Goal: Information Seeking & Learning: Learn about a topic

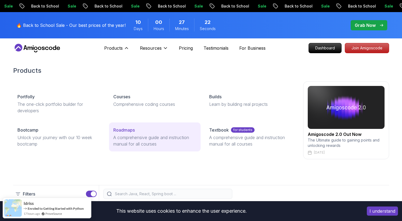
click at [123, 138] on p "A comprehensive guide and instruction manual for all courses" at bounding box center [154, 140] width 83 height 13
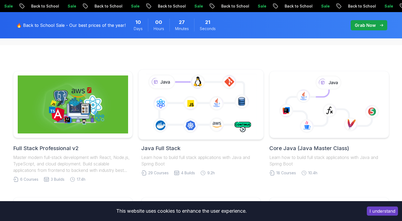
scroll to position [116, 0]
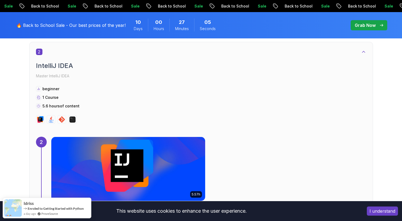
scroll to position [488, 0]
drag, startPoint x: 46, startPoint y: 98, endPoint x: 54, endPoint y: 98, distance: 8.3
click at [50, 98] on span "1 Course" at bounding box center [50, 97] width 16 height 5
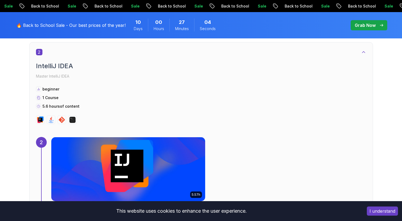
click at [54, 98] on span "1 Course" at bounding box center [50, 97] width 16 height 5
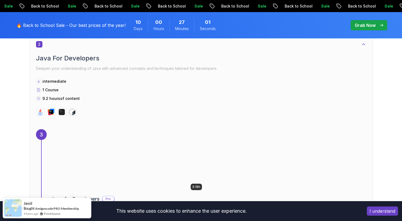
scroll to position [685, 0]
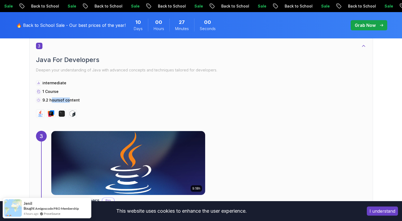
drag, startPoint x: 51, startPoint y: 100, endPoint x: 71, endPoint y: 100, distance: 20.4
click at [70, 100] on p "9.2 hours of content" at bounding box center [60, 99] width 37 height 5
drag, startPoint x: 88, startPoint y: 67, endPoint x: 125, endPoint y: 67, distance: 37.3
click at [110, 67] on p "Deepen your understanding of Java with advanced concepts and techniques tailore…" at bounding box center [201, 70] width 330 height 8
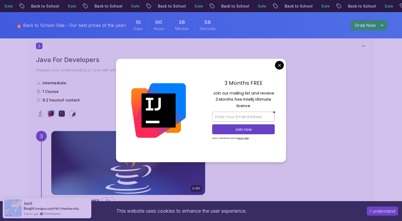
click at [125, 67] on div at bounding box center [158, 111] width 85 height 104
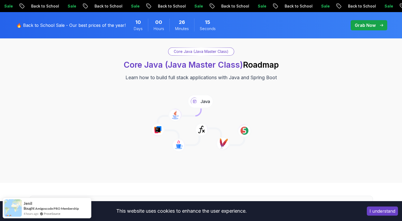
scroll to position [0, 0]
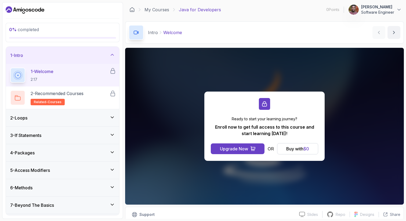
click at [100, 116] on div "2 - Loops" at bounding box center [62, 118] width 105 height 6
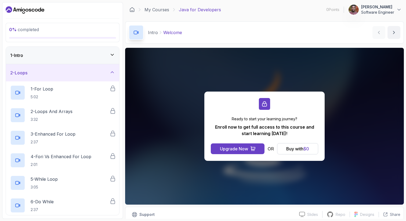
click at [105, 73] on div "2 - Loops" at bounding box center [62, 73] width 105 height 6
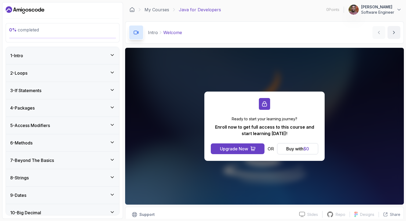
click at [96, 53] on div "1 - Intro" at bounding box center [62, 55] width 105 height 6
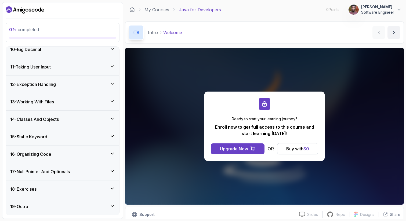
click at [73, 105] on div "13 - Working With Files" at bounding box center [62, 102] width 105 height 6
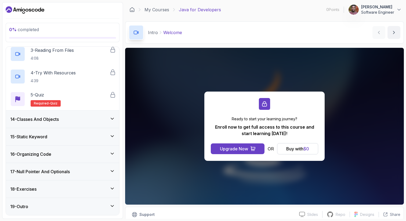
click at [66, 118] on div "14 - Classes And Objects" at bounding box center [62, 119] width 105 height 6
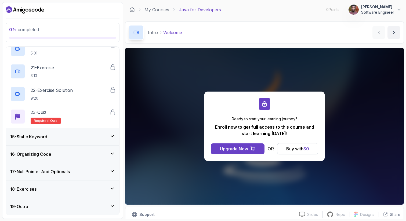
click at [64, 143] on div "15 - Static Keyword" at bounding box center [62, 136] width 113 height 17
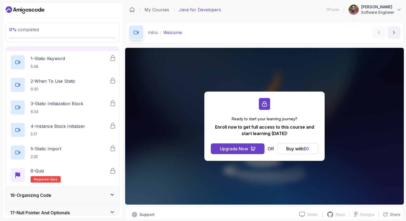
scroll to position [298, 0]
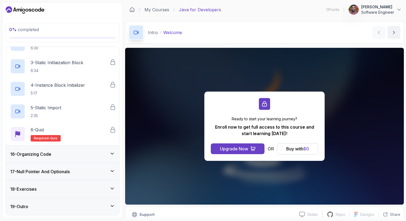
click at [68, 168] on div "17 - Null Pointer And Optionals" at bounding box center [62, 171] width 113 height 17
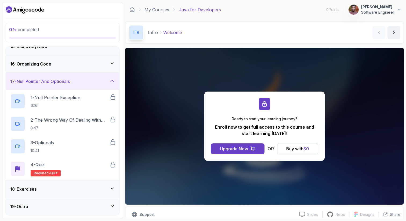
click at [59, 77] on div "17 - Null Pointer And Optionals" at bounding box center [62, 81] width 113 height 17
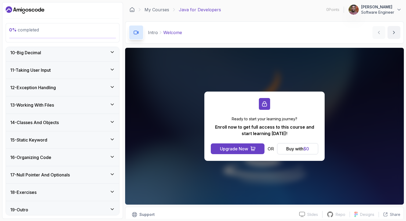
scroll to position [163, 0]
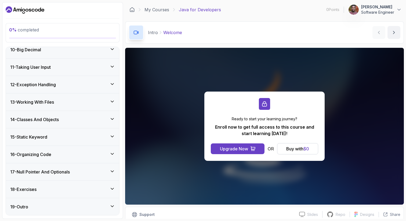
click at [68, 120] on div "14 - Classes And Objects" at bounding box center [62, 119] width 105 height 6
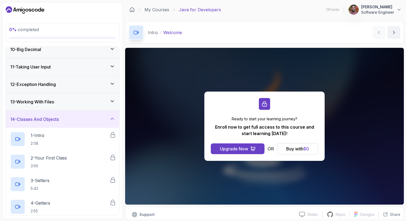
click at [68, 120] on div "14 - Classes And Objects" at bounding box center [62, 119] width 105 height 6
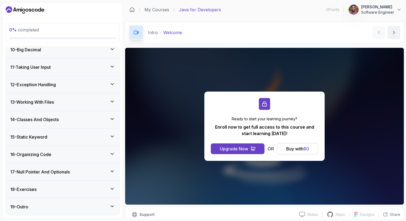
scroll to position [0, 0]
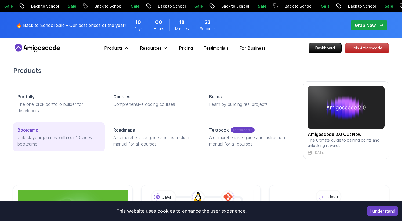
click at [43, 129] on div "Bootcamp" at bounding box center [58, 130] width 83 height 6
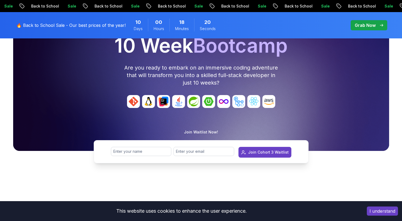
scroll to position [73, 0]
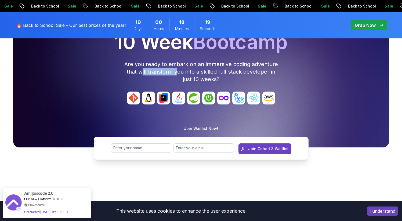
drag, startPoint x: 142, startPoint y: 73, endPoint x: 188, endPoint y: 72, distance: 46.5
click at [176, 72] on p "Are you ready to embark on an immersive coding adventure that will transform yo…" at bounding box center [201, 71] width 155 height 23
click at [189, 72] on p "Are you ready to embark on an immersive coding adventure that will transform yo…" at bounding box center [201, 71] width 155 height 23
drag, startPoint x: 216, startPoint y: 73, endPoint x: 234, endPoint y: 73, distance: 18.3
click at [229, 73] on p "Are you ready to embark on an immersive coding adventure that will transform yo…" at bounding box center [201, 71] width 155 height 23
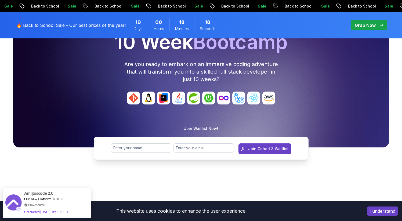
click at [237, 73] on p "Are you ready to embark on an immersive coding adventure that will transform yo…" at bounding box center [201, 71] width 155 height 23
click at [210, 79] on p "Are you ready to embark on an immersive coding adventure that will transform yo…" at bounding box center [201, 71] width 155 height 23
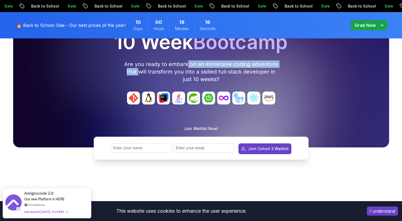
drag, startPoint x: 140, startPoint y: 68, endPoint x: 205, endPoint y: 65, distance: 64.5
click at [196, 65] on p "Are you ready to embark on an immersive coding adventure that will transform yo…" at bounding box center [201, 71] width 155 height 23
click at [208, 65] on p "Are you ready to embark on an immersive coding adventure that will transform yo…" at bounding box center [201, 71] width 155 height 23
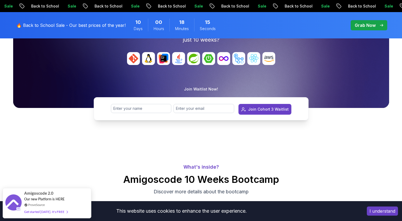
scroll to position [215, 0]
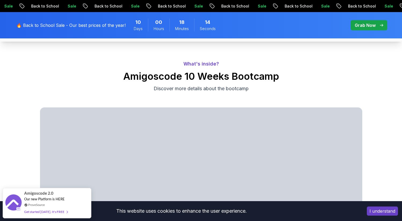
drag, startPoint x: 153, startPoint y: 75, endPoint x: 165, endPoint y: 75, distance: 12.1
click at [155, 76] on h2 "Amigoscode 10 Weeks Bootcamp" at bounding box center [201, 76] width 402 height 11
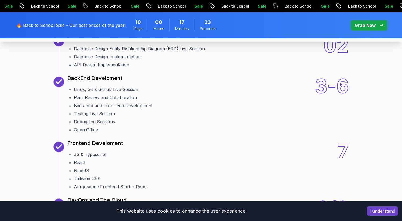
scroll to position [663, 0]
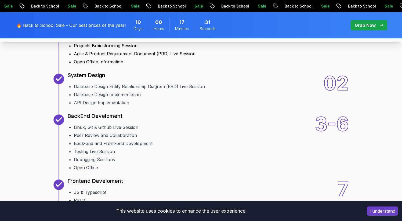
drag, startPoint x: 81, startPoint y: 106, endPoint x: 101, endPoint y: 107, distance: 20.7
click at [101, 41] on li "Team Formation" at bounding box center [161, 37] width 174 height 6
click at [95, 49] on li "Projects Brainstorming Session" at bounding box center [161, 45] width 174 height 6
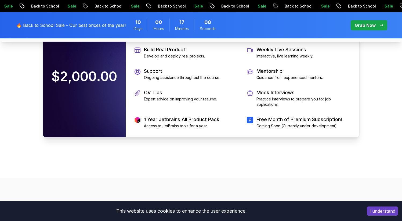
scroll to position [1195, 0]
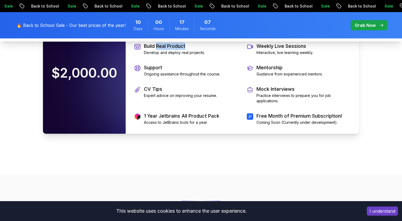
drag, startPoint x: 157, startPoint y: 117, endPoint x: 196, endPoint y: 117, distance: 39.2
click at [191, 50] on p "Build Real Product" at bounding box center [174, 46] width 61 height 8
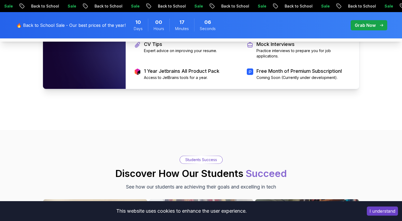
scroll to position [1240, 0]
click at [207, 48] on p "CV Tips" at bounding box center [180, 44] width 73 height 8
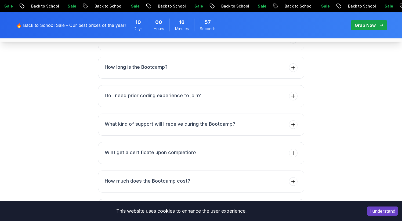
scroll to position [2056, 0]
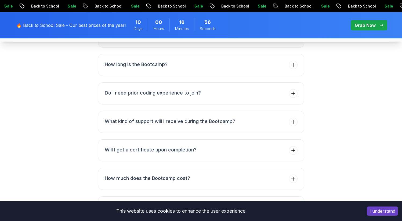
click at [290, 48] on button "What will I learn during the Bootcamp?" at bounding box center [201, 37] width 206 height 22
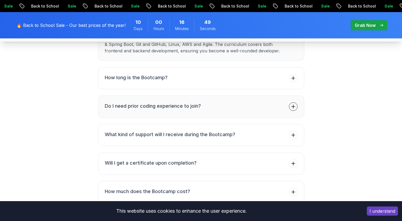
scroll to position [2078, 0]
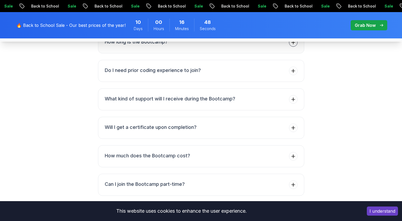
click at [293, 53] on button "How long is the Bootcamp?" at bounding box center [201, 42] width 206 height 22
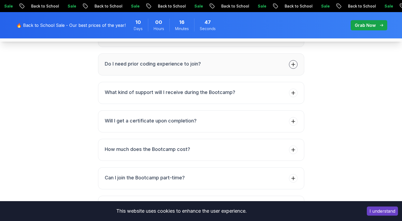
click at [298, 75] on button "Do I need prior coding experience to join?" at bounding box center [201, 64] width 206 height 22
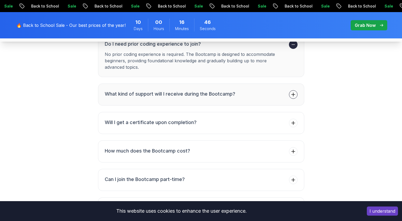
click at [292, 97] on icon at bounding box center [293, 94] width 5 height 5
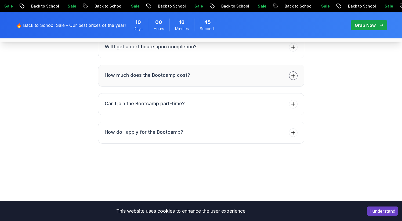
scroll to position [2161, 0]
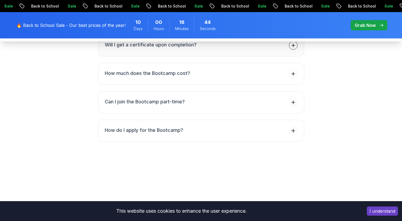
click at [290, 50] on span at bounding box center [293, 45] width 9 height 9
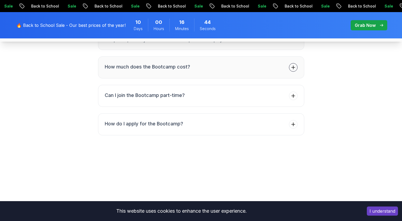
click at [294, 70] on icon at bounding box center [293, 67] width 5 height 5
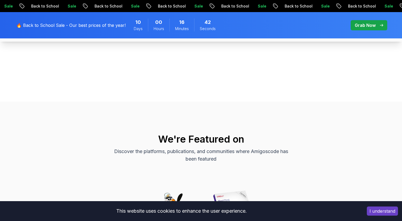
scroll to position [2305, 0]
